Goal: Download file/media

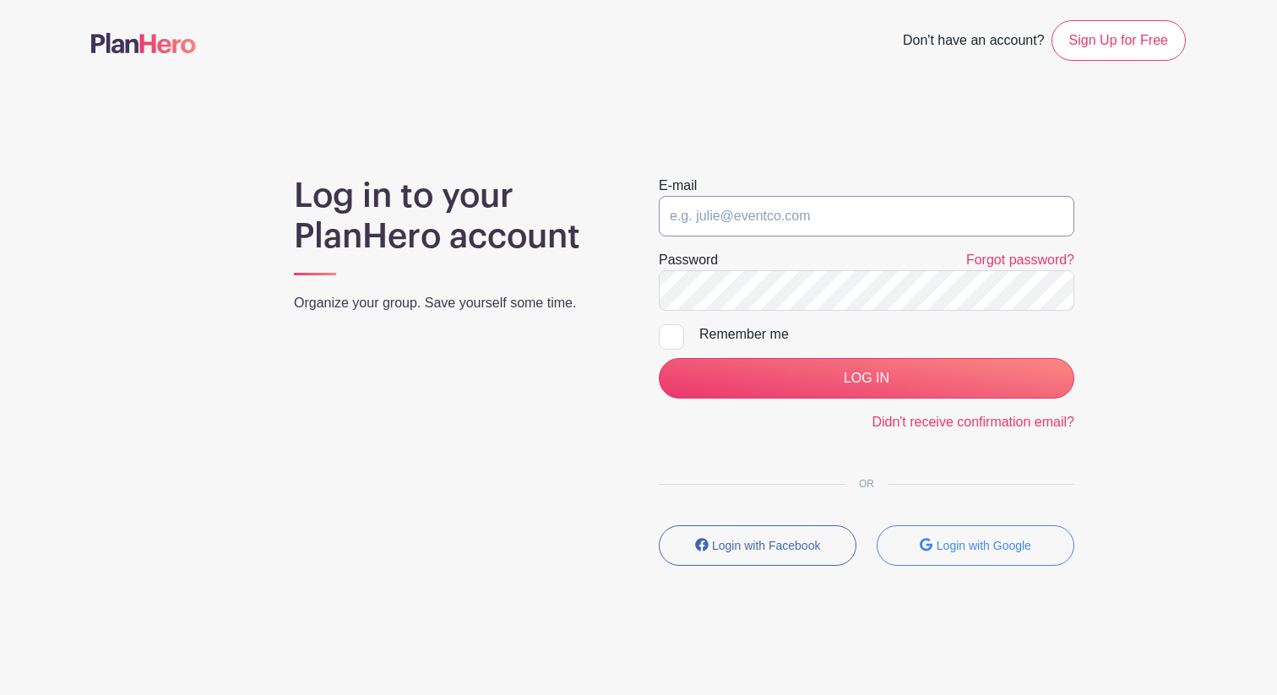
click at [715, 204] on input "email" at bounding box center [867, 216] width 416 height 41
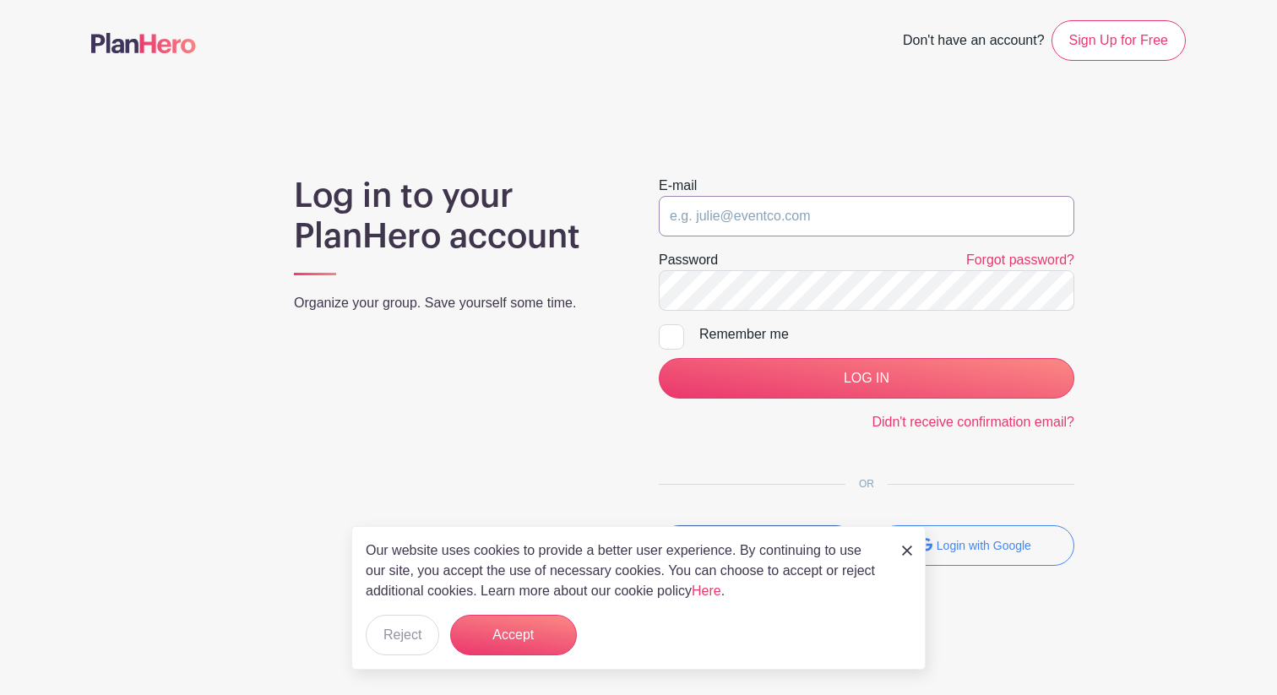
click at [709, 222] on input "email" at bounding box center [867, 216] width 416 height 41
click at [1045, 685] on com-1password-button at bounding box center [638, 685] width 1277 height 0
type input "[EMAIL_ADDRESS][DOMAIN_NAME]"
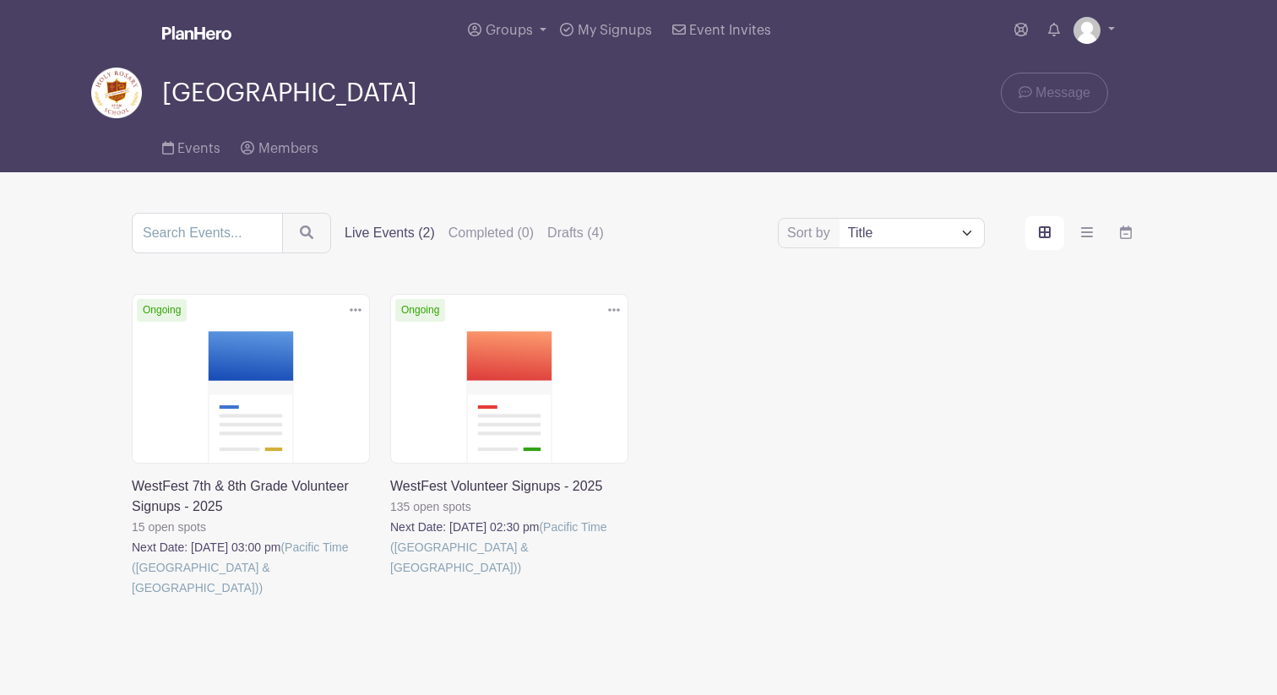
scroll to position [36, 0]
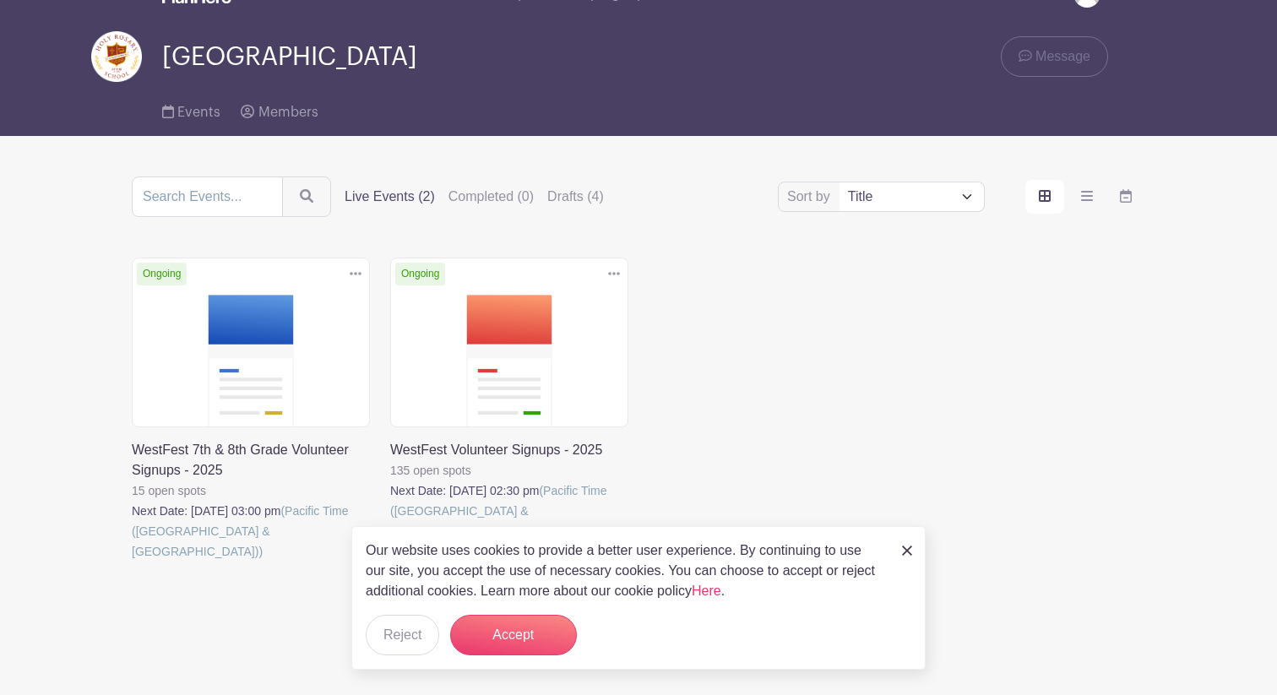
click at [390, 542] on link at bounding box center [390, 542] width 0 height 0
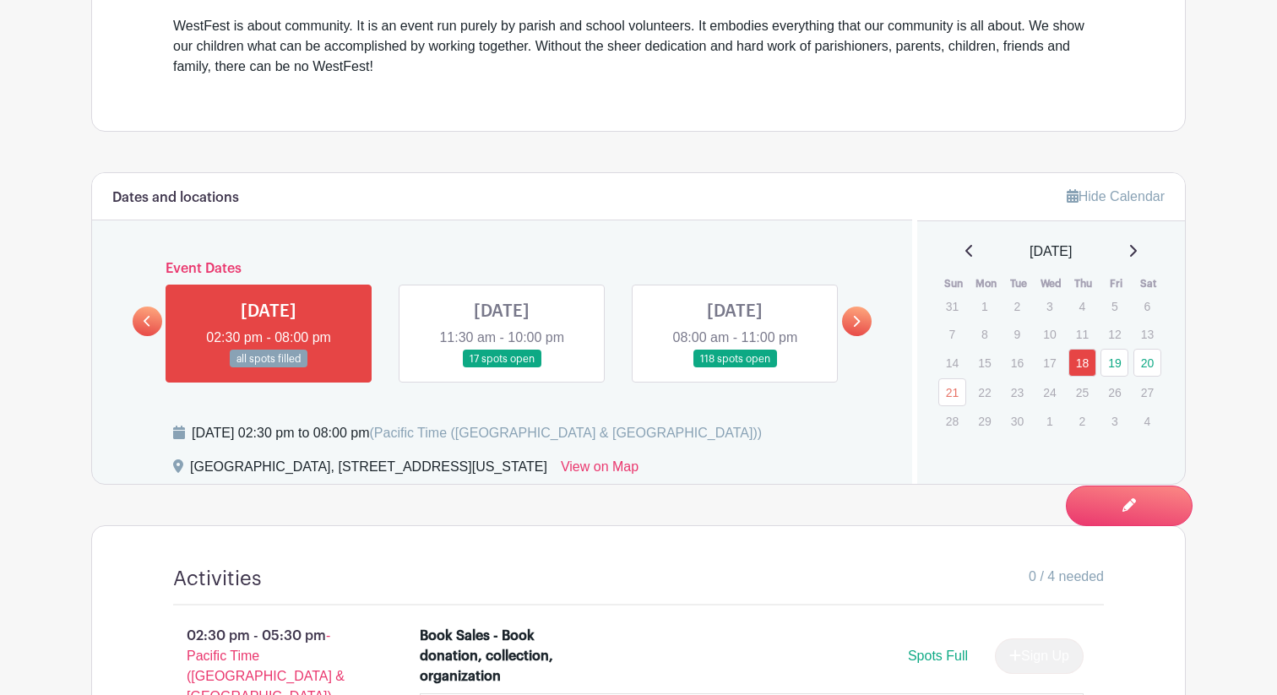
scroll to position [727, 0]
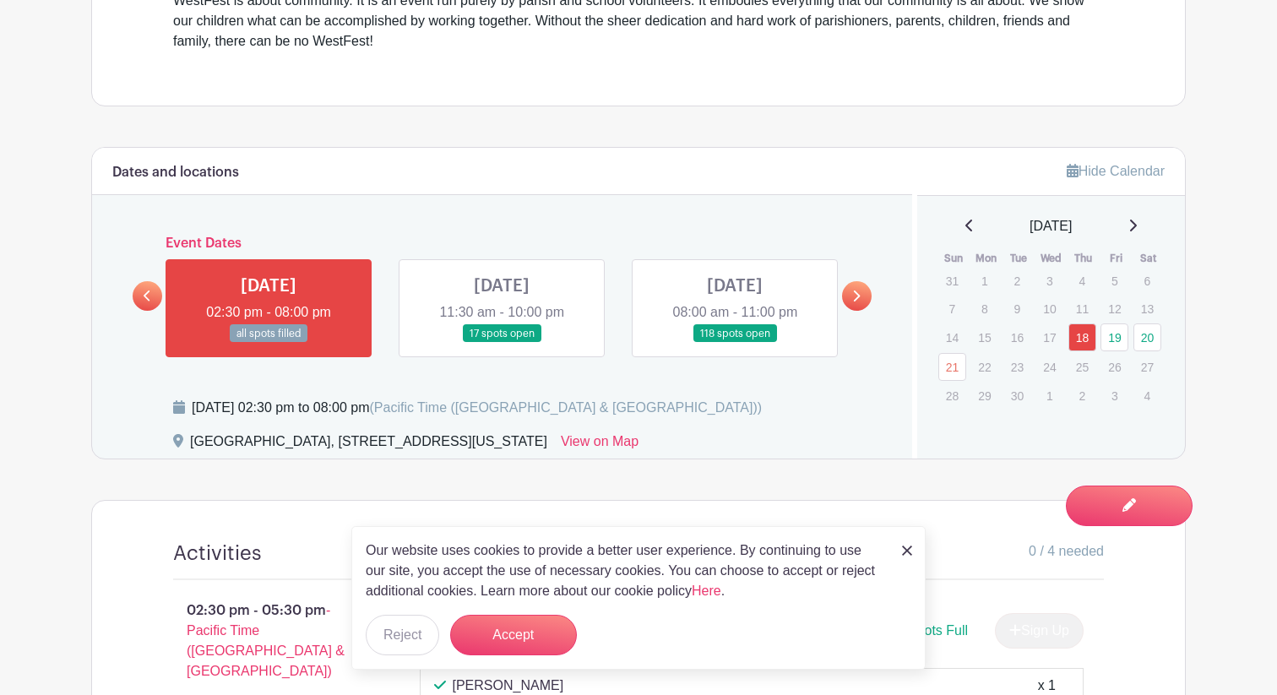
click at [906, 550] on img at bounding box center [907, 551] width 10 height 10
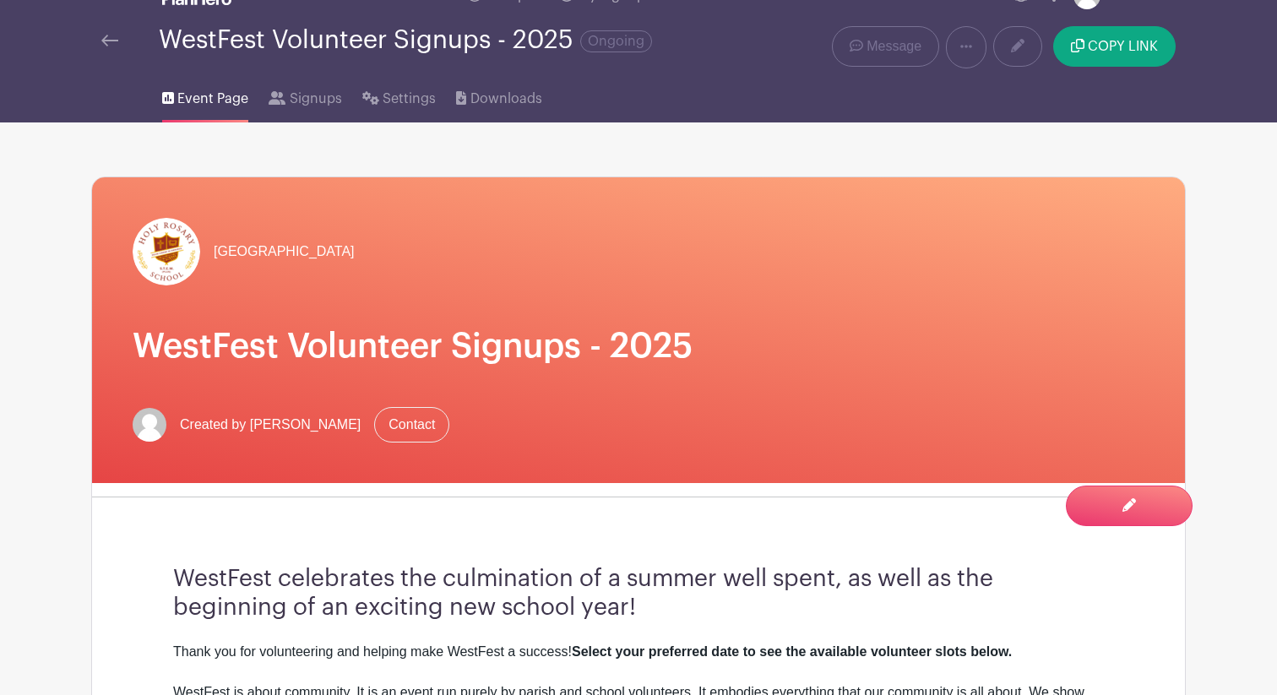
scroll to position [0, 0]
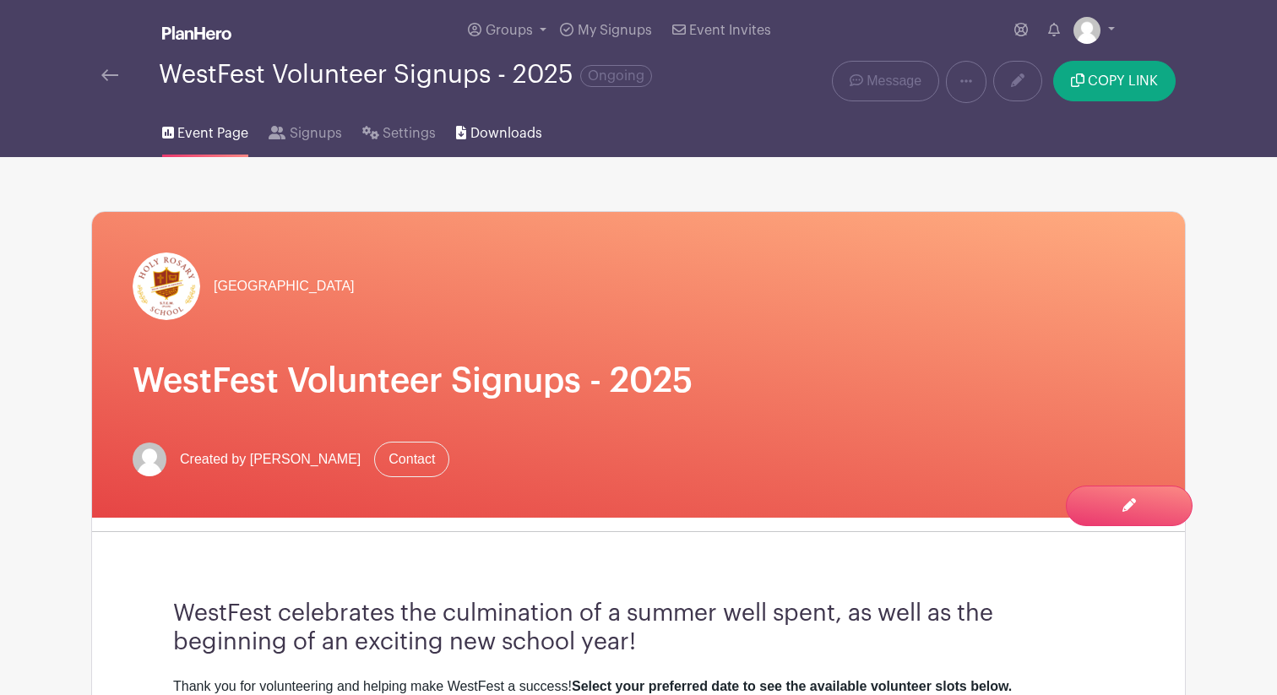
click at [493, 128] on span "Downloads" at bounding box center [507, 133] width 72 height 20
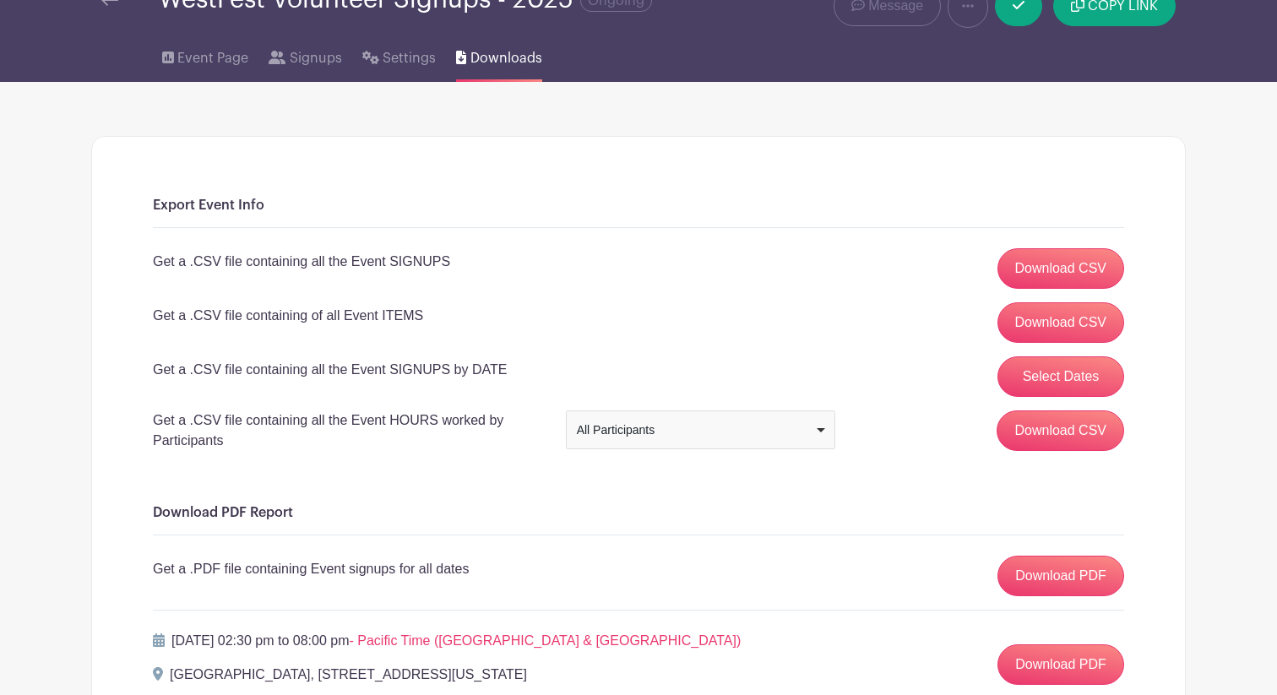
scroll to position [79, 0]
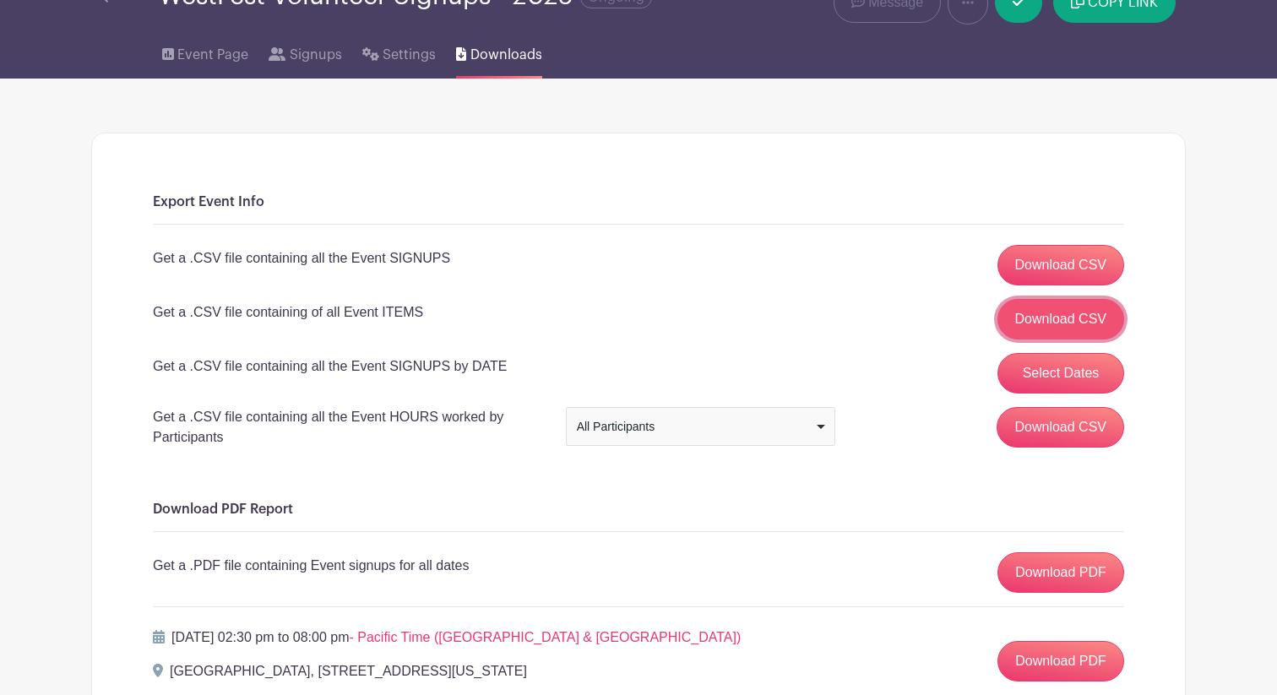
click at [1043, 314] on link "Download CSV" at bounding box center [1062, 319] width 128 height 41
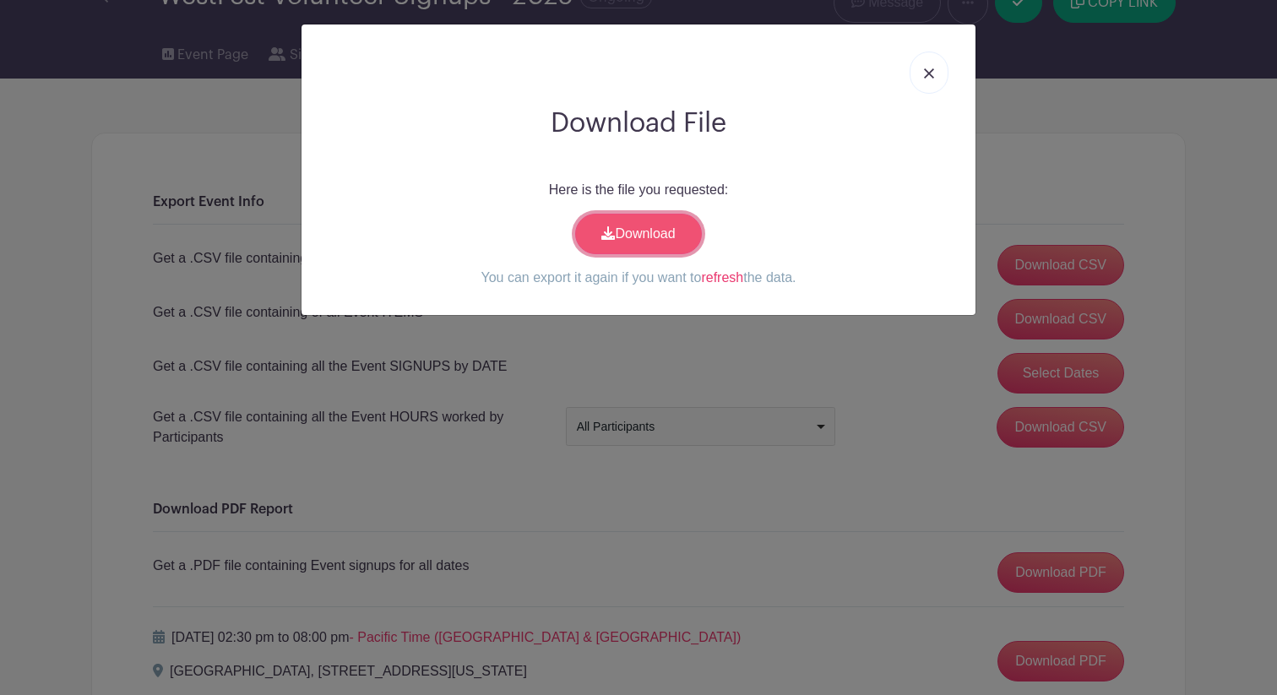
click at [672, 228] on link "Download" at bounding box center [638, 234] width 127 height 41
click at [660, 236] on link "Download" at bounding box center [638, 234] width 127 height 41
click at [920, 76] on link at bounding box center [929, 73] width 39 height 42
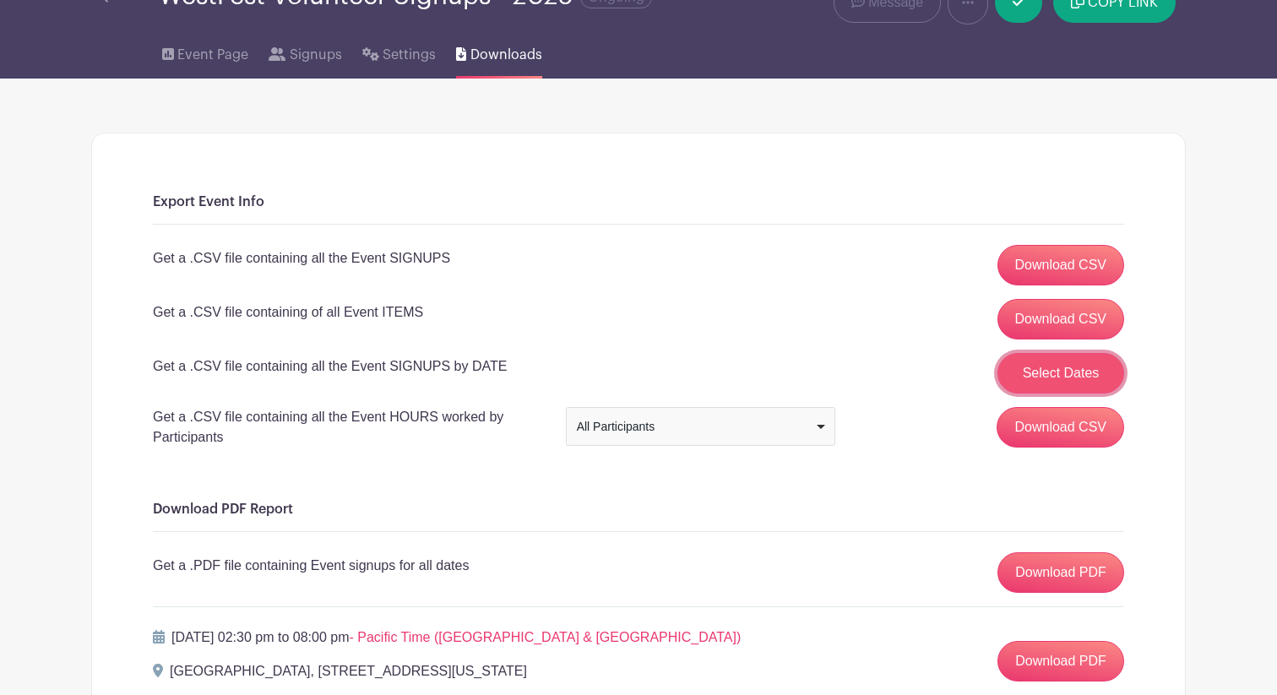
click at [1065, 377] on button "Select Dates" at bounding box center [1061, 373] width 127 height 41
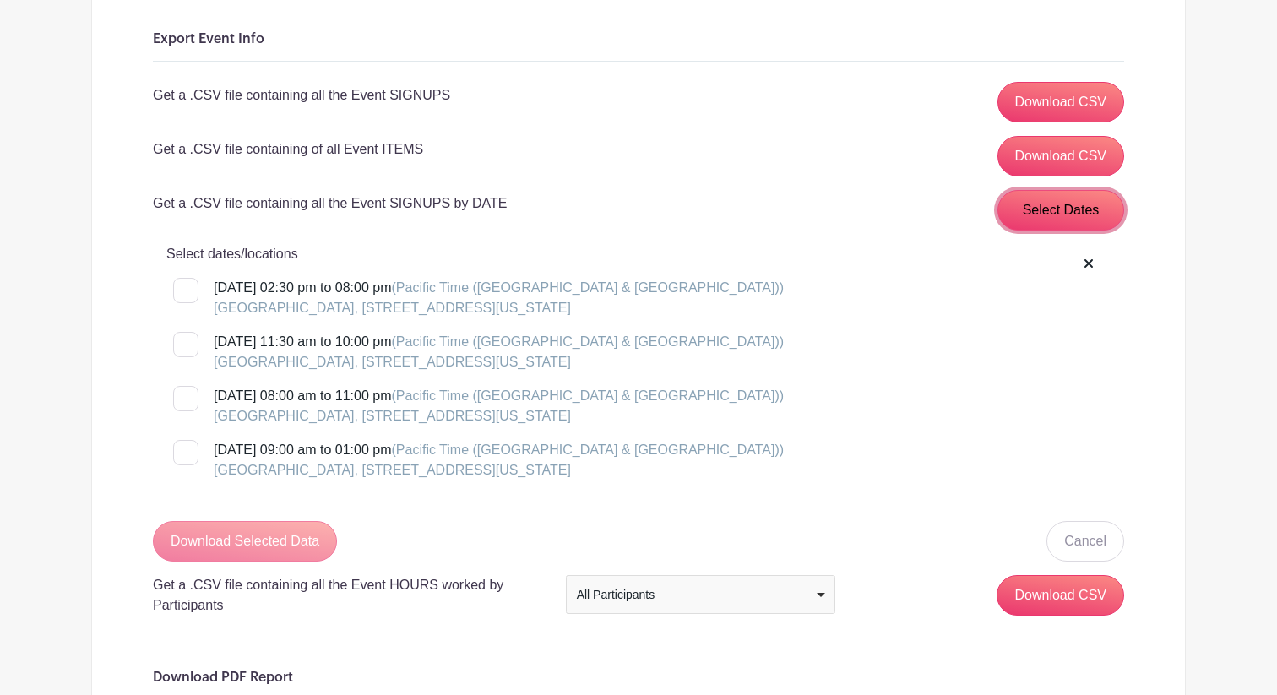
scroll to position [263, 0]
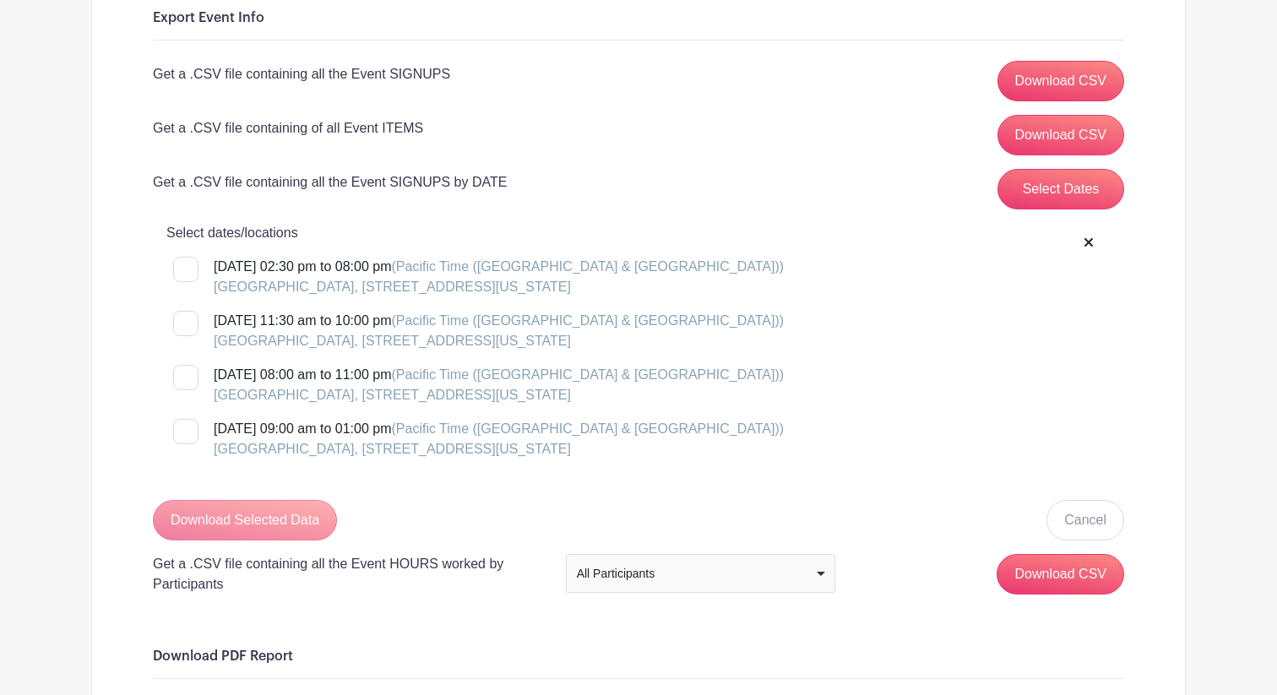
click at [189, 272] on div at bounding box center [185, 269] width 25 height 25
click at [184, 268] on input "Thursday, September 18, 2025 at 02:30 pm to 08:00 pm (Pacific Time (US & Canada…" at bounding box center [178, 262] width 11 height 11
checkbox input "true"
click at [185, 343] on label "Friday, September 19, 2025 at 11:30 am to 10:00 pm (Pacific Time (US & Canada))…" at bounding box center [478, 331] width 611 height 41
click at [184, 322] on input "Friday, September 19, 2025 at 11:30 am to 10:00 pm (Pacific Time (US & Canada))…" at bounding box center [178, 316] width 11 height 11
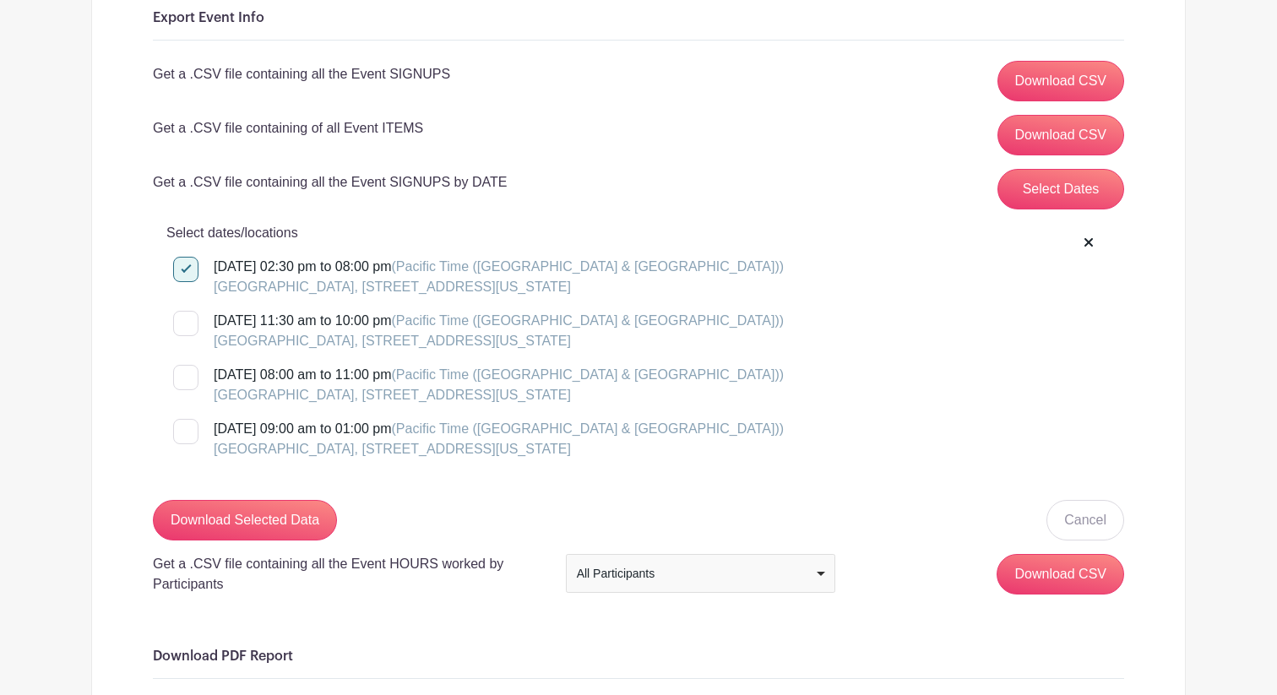
checkbox input "true"
click at [176, 397] on label "Saturday, September 20, 2025 at 08:00 am to 11:00 pm (Pacific Time (US & Canada…" at bounding box center [478, 385] width 611 height 41
click at [176, 376] on input "Saturday, September 20, 2025 at 08:00 am to 11:00 pm (Pacific Time (US & Canada…" at bounding box center [178, 370] width 11 height 11
checkbox input "true"
click at [180, 433] on div at bounding box center [185, 431] width 25 height 25
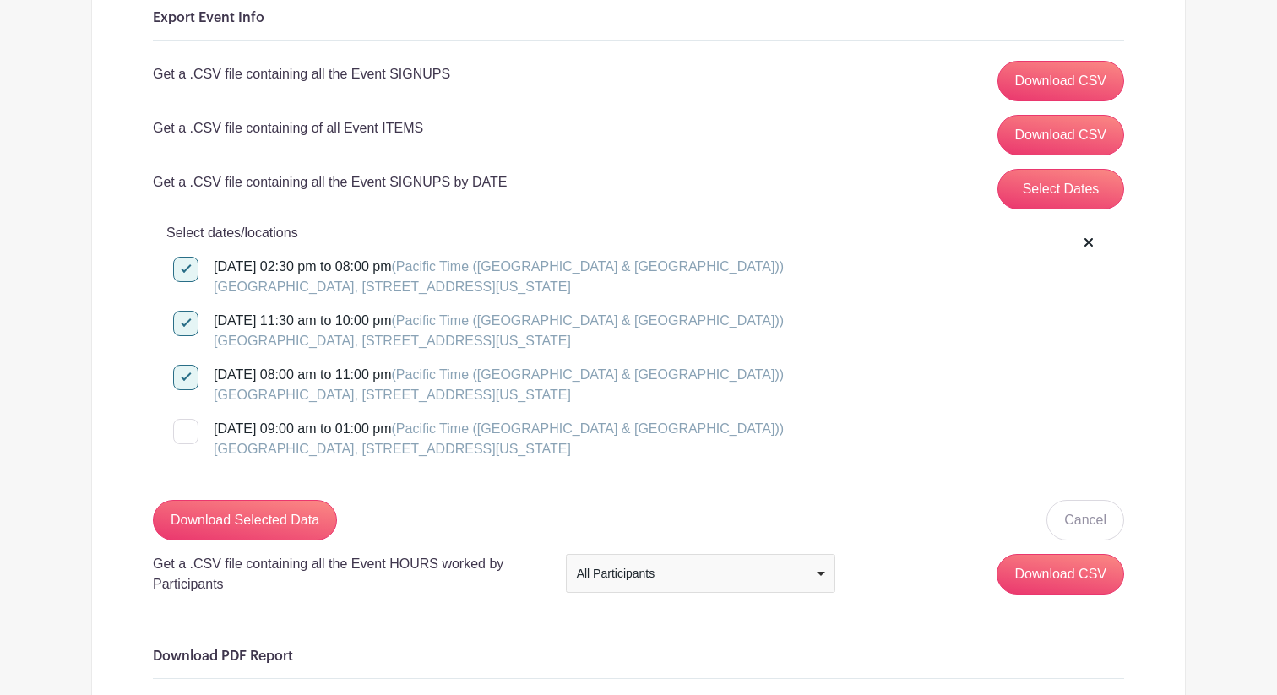
click at [180, 430] on input "Sunday, September 21, 2025 at 09:00 am to 01:00 pm (Pacific Time (US & Canada))…" at bounding box center [178, 424] width 11 height 11
checkbox input "true"
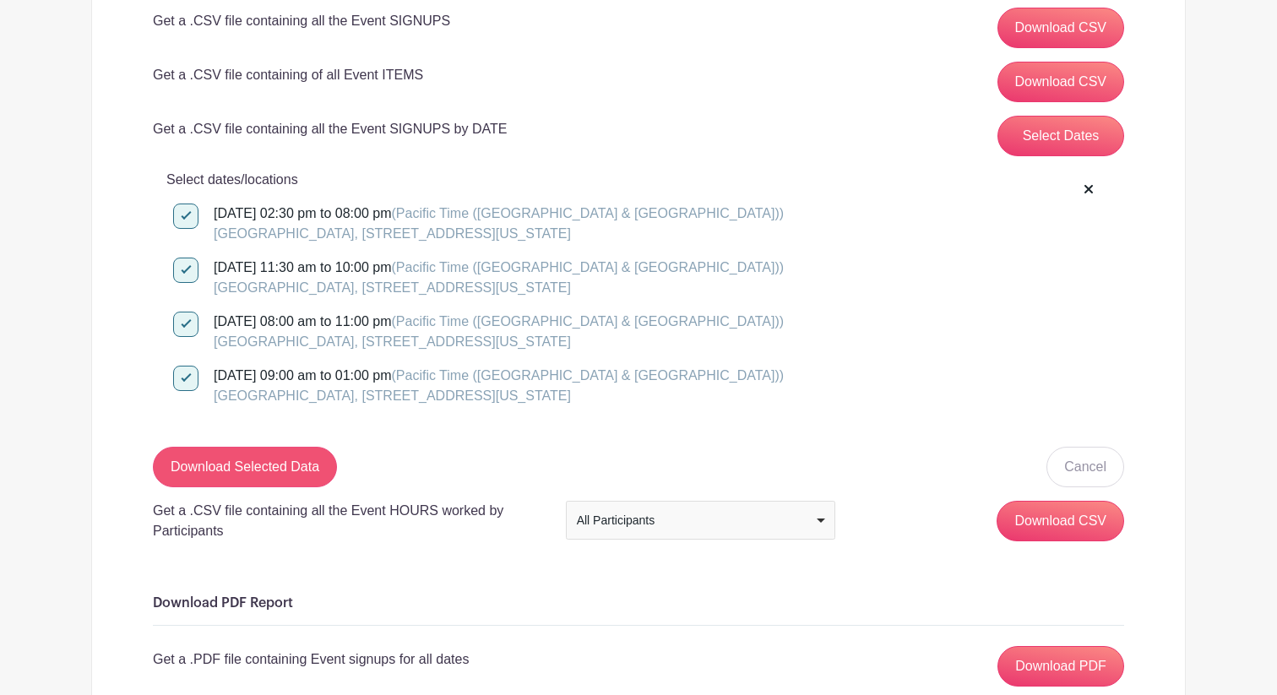
scroll to position [318, 0]
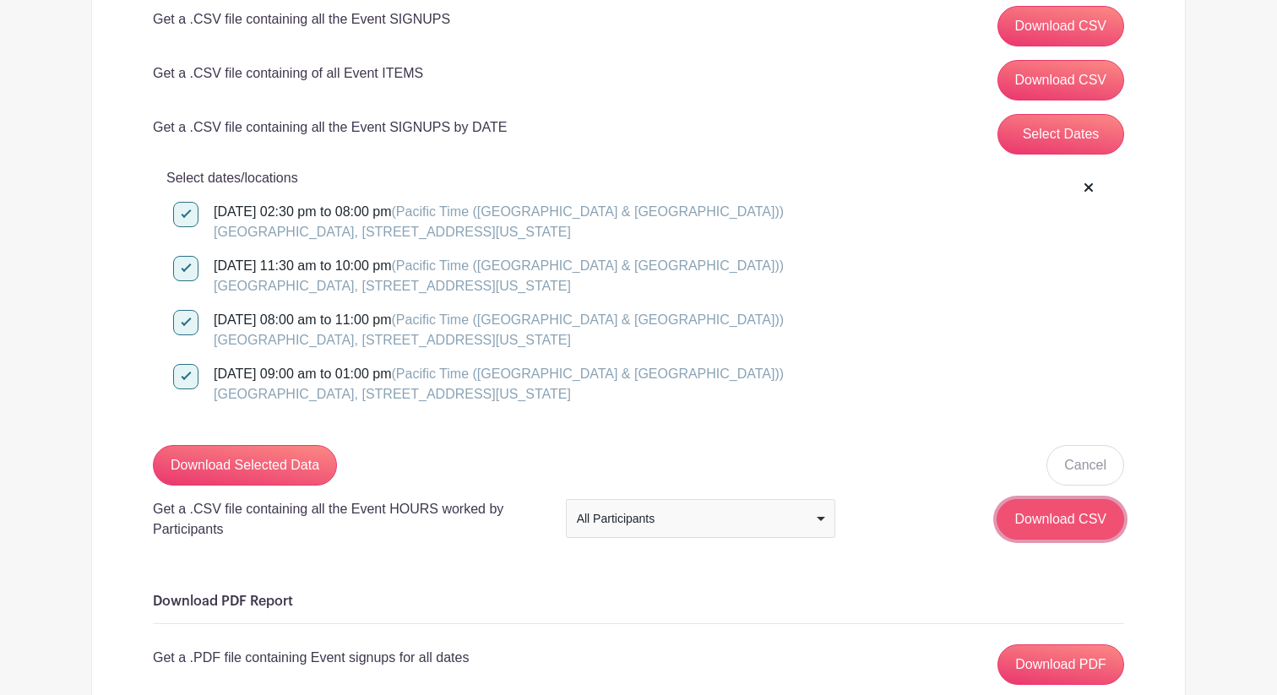
click at [1024, 515] on input "Download CSV" at bounding box center [1061, 519] width 128 height 41
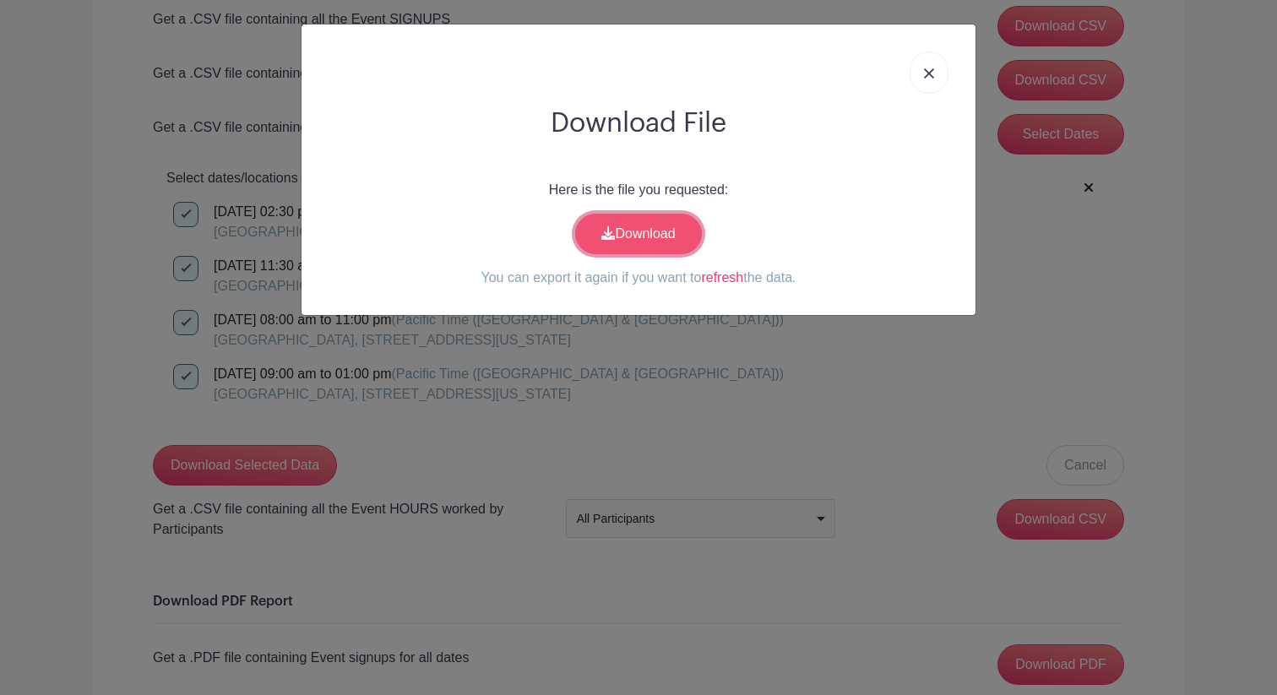
click at [660, 242] on link "Download" at bounding box center [638, 234] width 127 height 41
